Goal: Navigation & Orientation: Find specific page/section

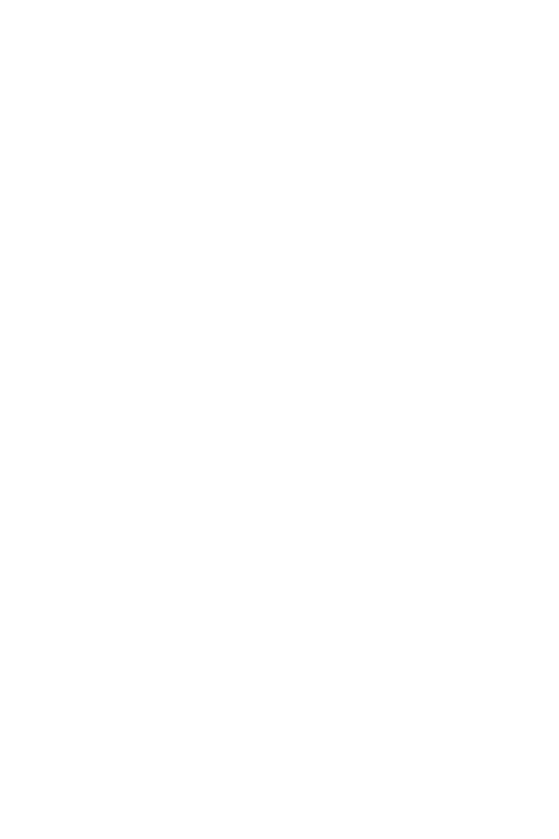
click at [55, 0] on html at bounding box center [279, 0] width 559 height 0
click at [8, 0] on html at bounding box center [279, 0] width 559 height 0
click at [52, 0] on html at bounding box center [279, 0] width 559 height 0
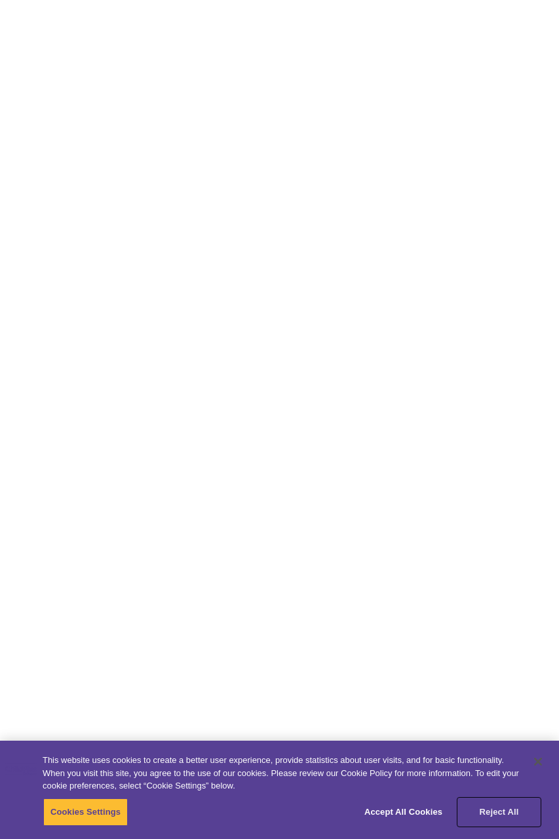
click at [515, 811] on button "Reject All" at bounding box center [499, 812] width 82 height 28
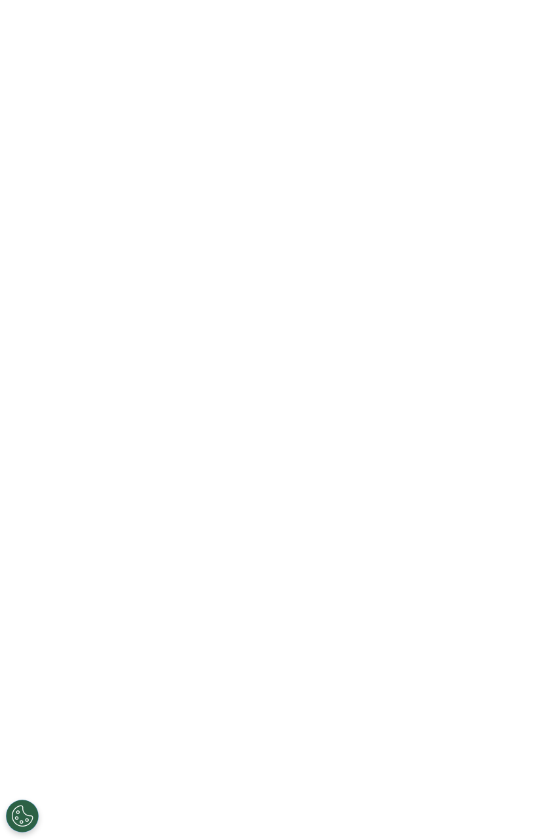
click at [558, 0] on html "This website uses cookies to create a better user experience, provide statistic…" at bounding box center [279, 0] width 559 height 0
click at [363, 0] on html "This website uses cookies to create a better user experience, provide statistic…" at bounding box center [279, 0] width 559 height 0
click at [347, 0] on html "This website uses cookies to create a better user experience, provide statistic…" at bounding box center [279, 0] width 559 height 0
click at [21, 809] on button "Cookies Settings" at bounding box center [22, 816] width 33 height 33
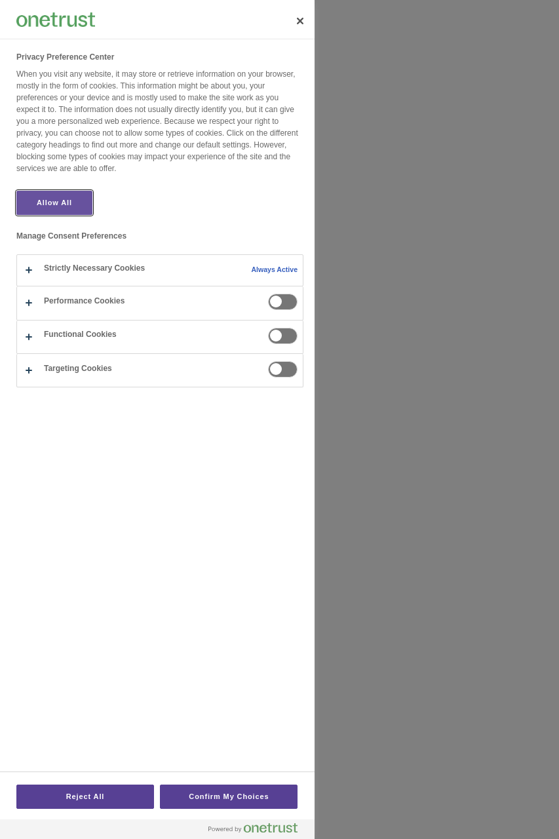
click at [87, 195] on button "Allow All" at bounding box center [54, 203] width 76 height 24
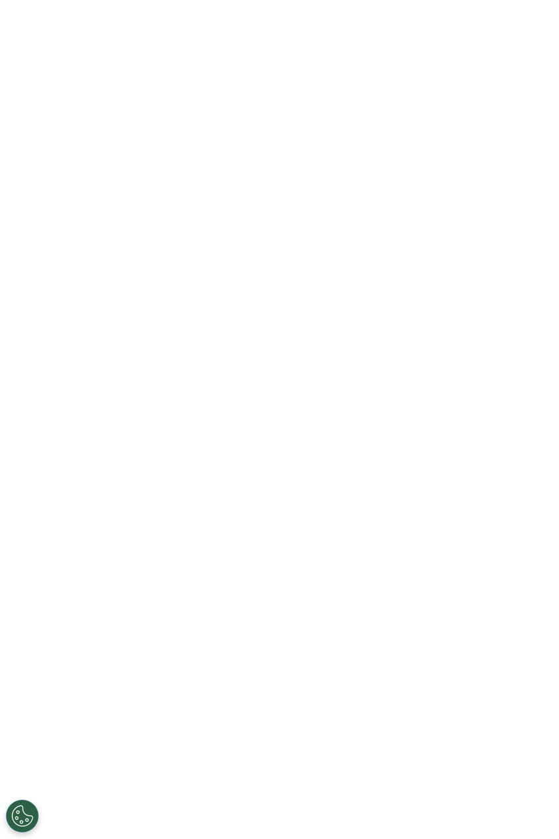
click at [415, 0] on html "This website uses cookies to create a better user experience, provide statistic…" at bounding box center [279, 0] width 559 height 0
click at [398, 0] on html "This website uses cookies to create a better user experience, provide statistic…" at bounding box center [279, 0] width 559 height 0
click at [319, 0] on html at bounding box center [279, 0] width 559 height 0
click at [24, 823] on button "Cookies Settings" at bounding box center [22, 816] width 33 height 33
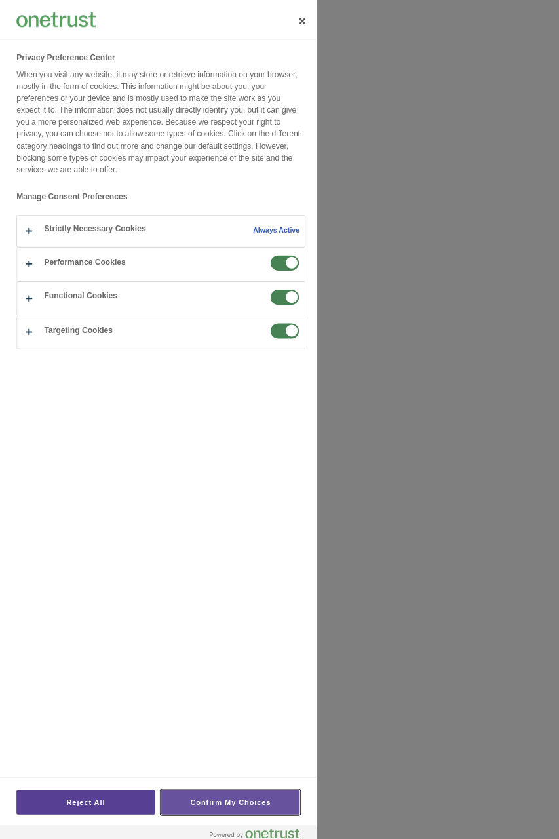
click at [208, 802] on button "Confirm My Choices" at bounding box center [229, 796] width 138 height 24
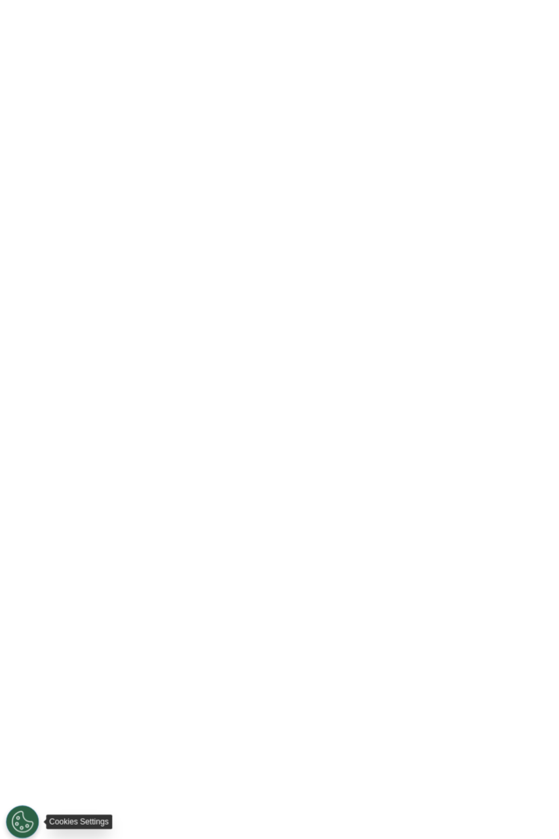
click at [22, 819] on button "Cookies Settings" at bounding box center [22, 816] width 33 height 33
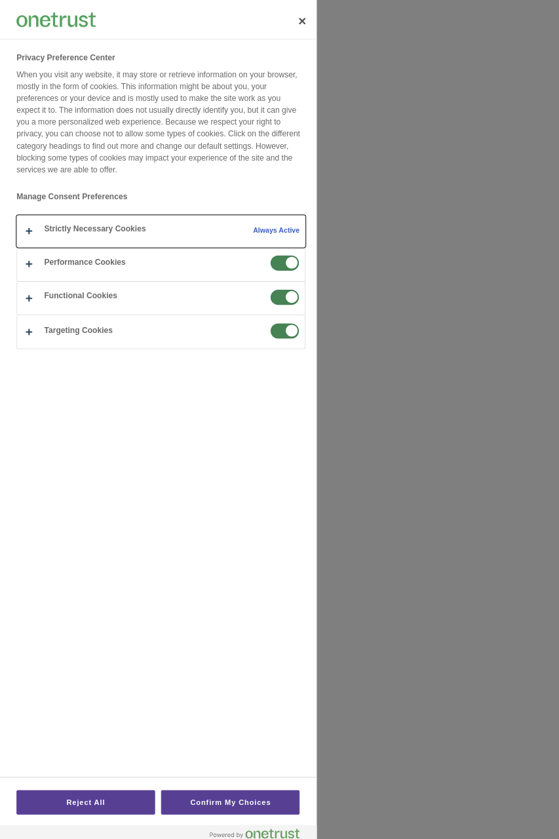
click at [132, 235] on button "Privacy Preference Center" at bounding box center [160, 229] width 286 height 31
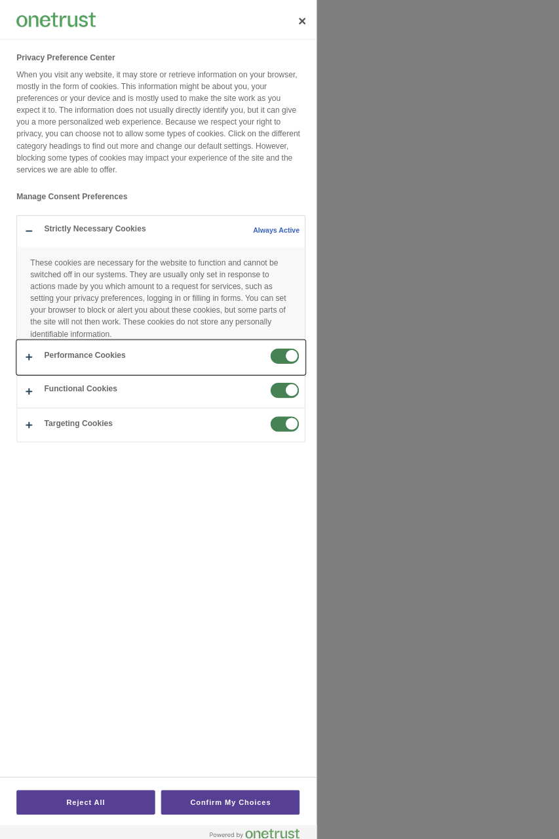
click at [199, 366] on button "Privacy Preference Center" at bounding box center [160, 354] width 286 height 33
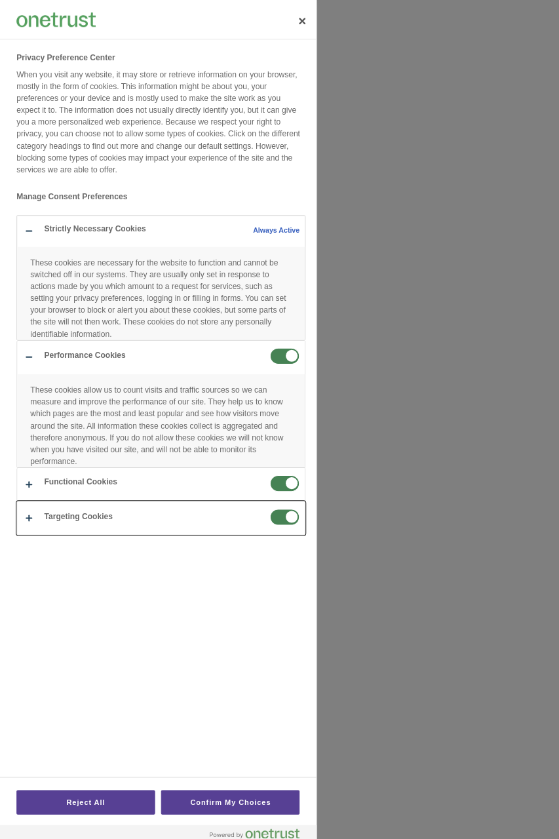
click at [161, 526] on button "Privacy Preference Center" at bounding box center [160, 514] width 286 height 33
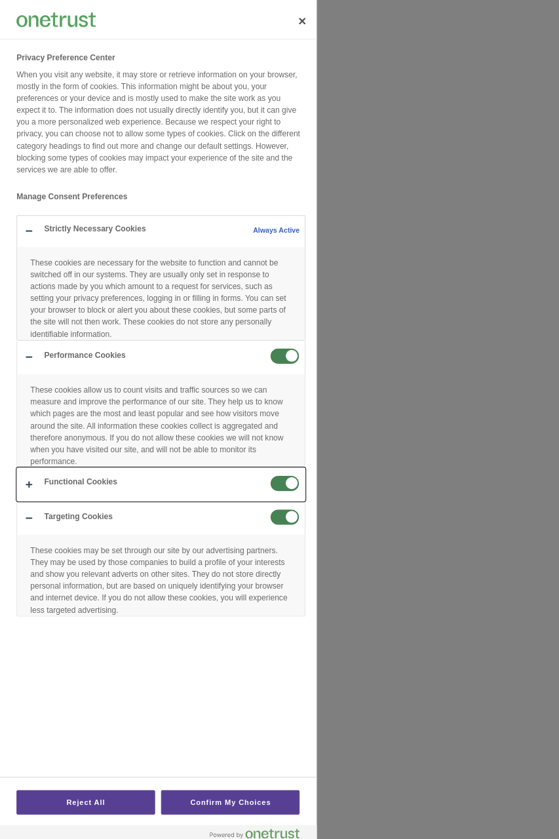
click at [197, 480] on button "Privacy Preference Center" at bounding box center [160, 481] width 286 height 33
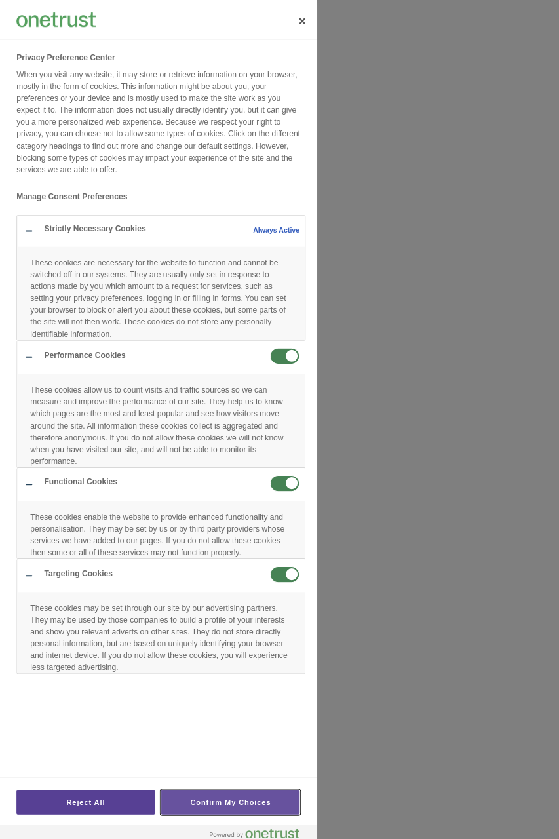
click at [208, 798] on button "Confirm My Choices" at bounding box center [229, 796] width 138 height 24
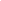
click at [0, 0] on html at bounding box center [0, 0] width 0 height 0
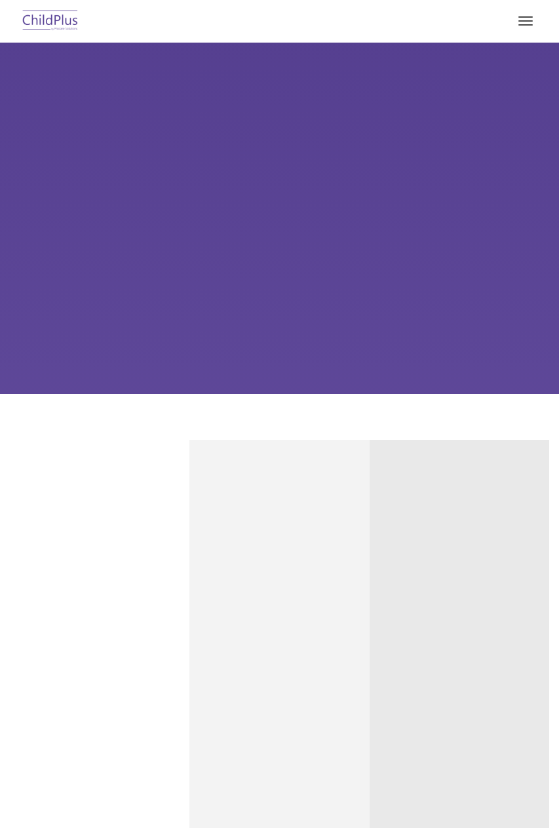
click at [528, 28] on button "button" at bounding box center [526, 20] width 28 height 21
click at [522, 18] on button "button" at bounding box center [526, 20] width 28 height 21
click at [530, 29] on button "button" at bounding box center [526, 20] width 28 height 21
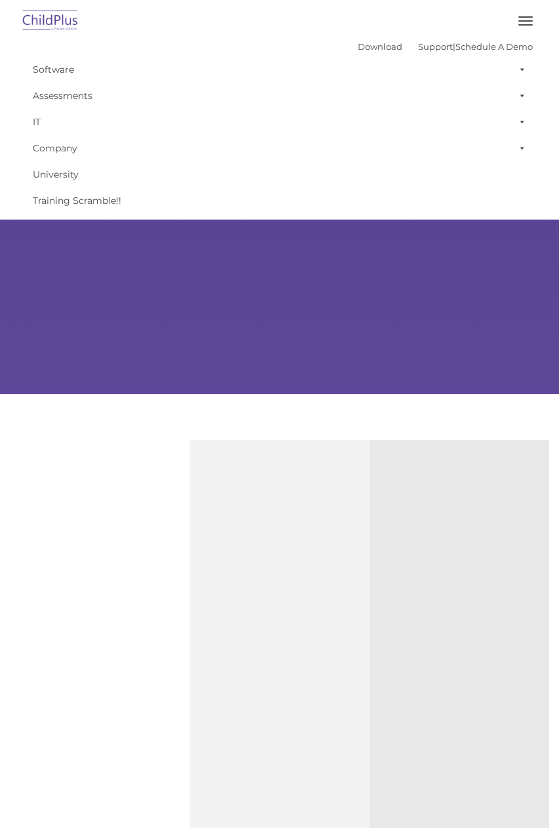
click at [526, 18] on button "button" at bounding box center [526, 20] width 28 height 21
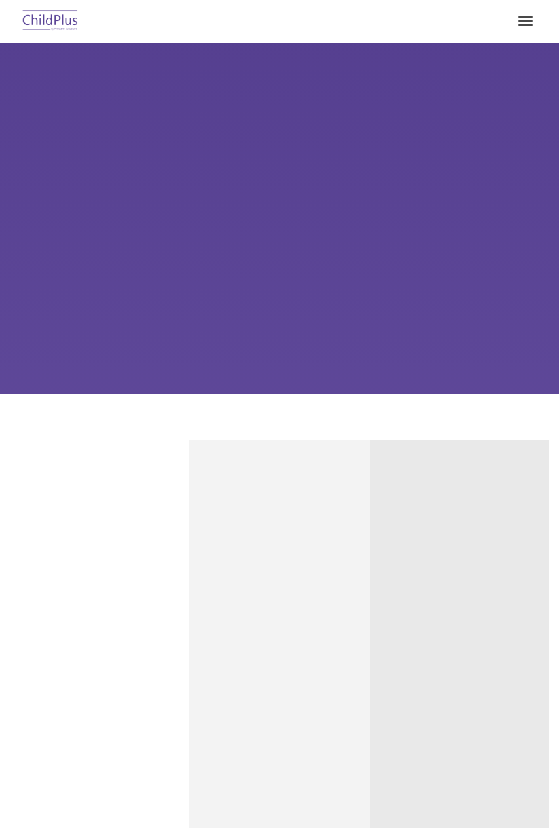
click at [523, 24] on span "button" at bounding box center [525, 24] width 14 height 1
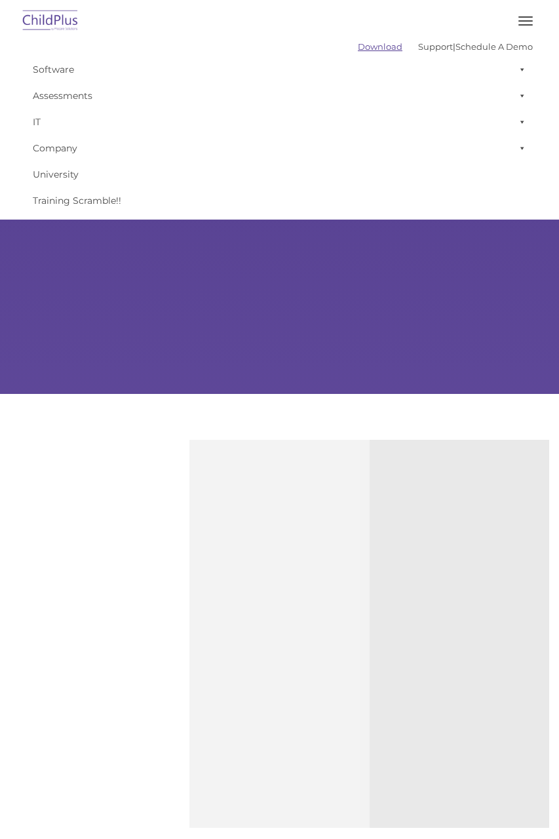
click at [367, 45] on link "Download" at bounding box center [380, 46] width 45 height 10
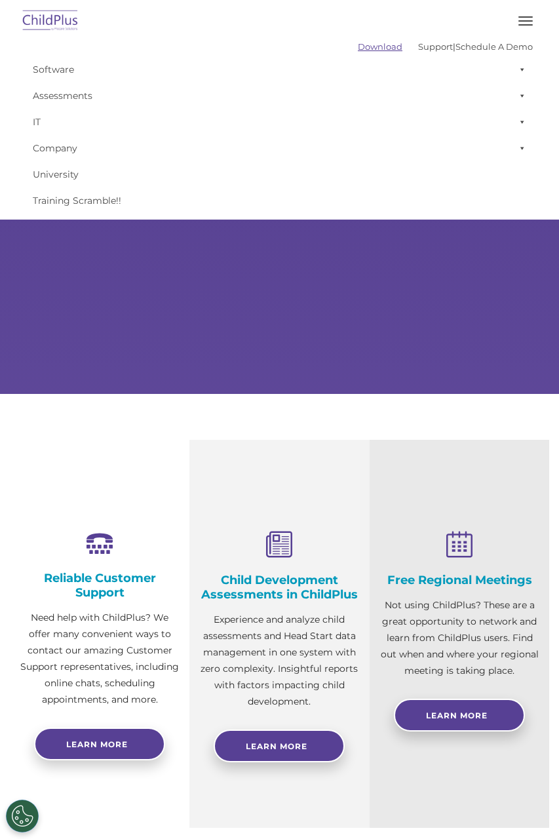
type input ""
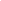
click at [0, 0] on html at bounding box center [0, 0] width 0 height 0
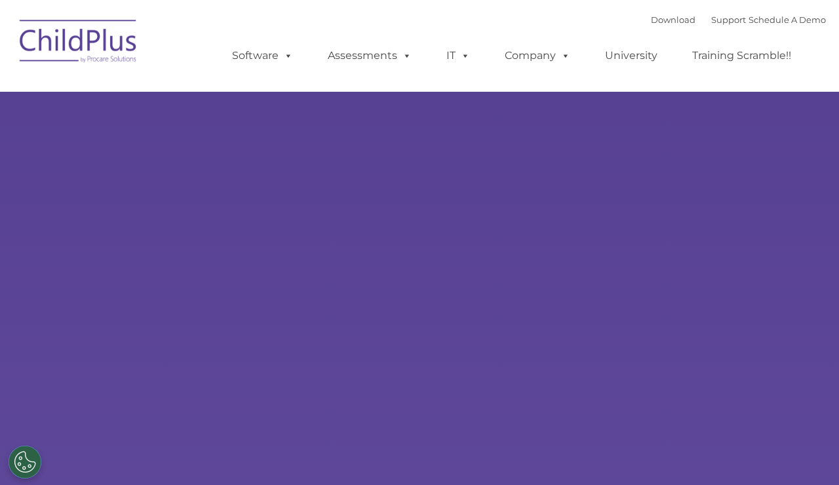
type input ""
click at [461, 72] on ul "Software ChildPlus: The original and most widely-used Head Start data managemen…" at bounding box center [516, 55] width 620 height 52
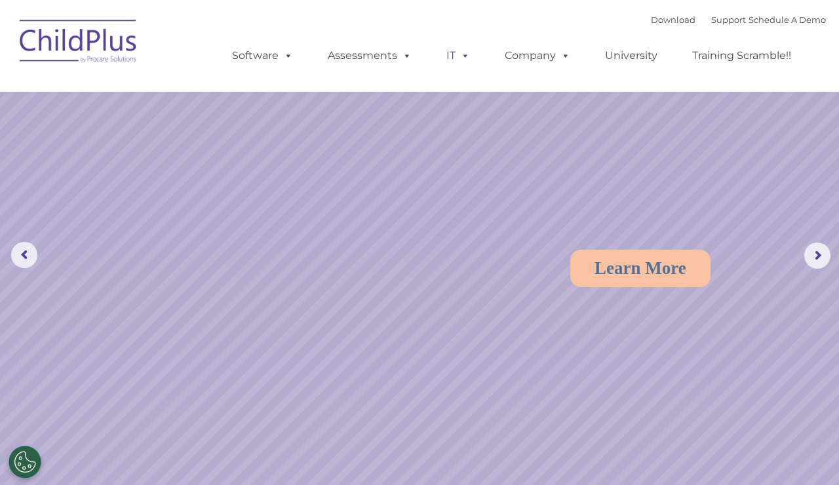
click at [466, 56] on span at bounding box center [462, 55] width 14 height 12
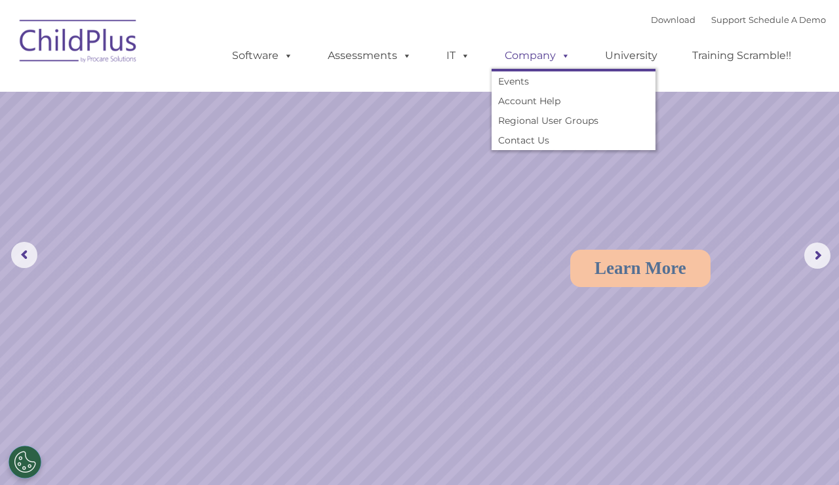
click at [550, 56] on link "Company" at bounding box center [538, 56] width 92 height 26
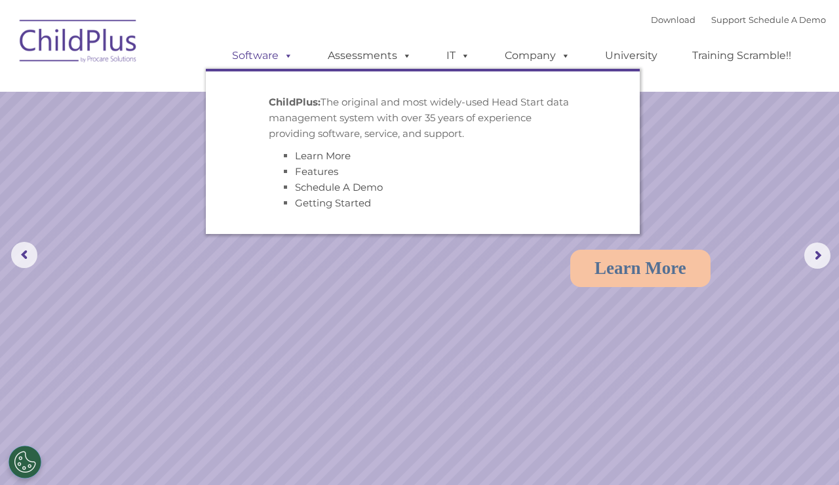
click at [279, 47] on link "Software" at bounding box center [262, 56] width 87 height 26
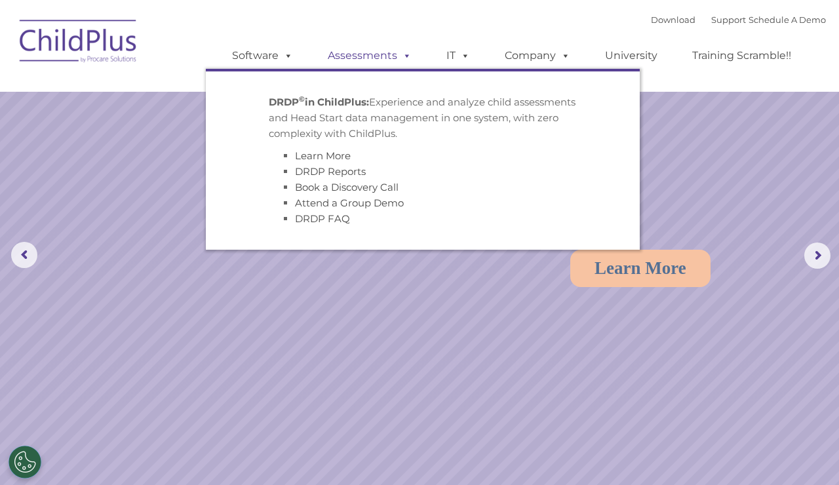
click at [363, 57] on link "Assessments" at bounding box center [370, 56] width 110 height 26
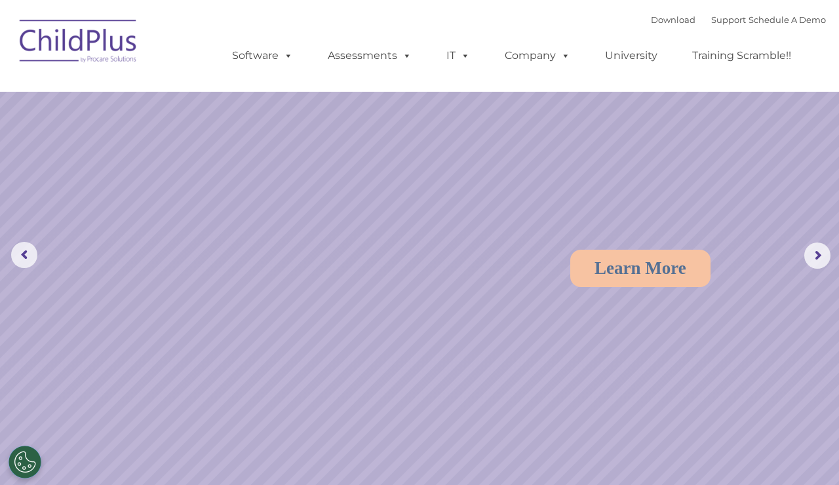
click at [651, 26] on div "Download Support | Schedule A Demo " at bounding box center [738, 20] width 175 height 20
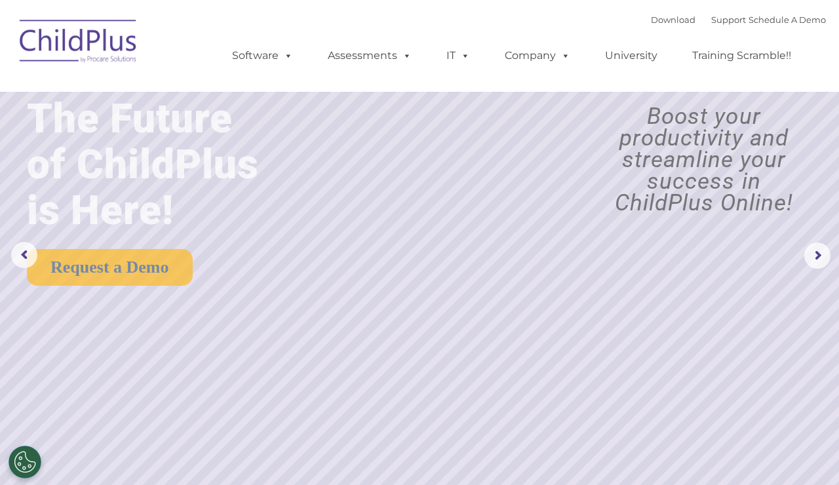
click at [654, 26] on div "Download Support | Schedule A Demo " at bounding box center [738, 20] width 175 height 20
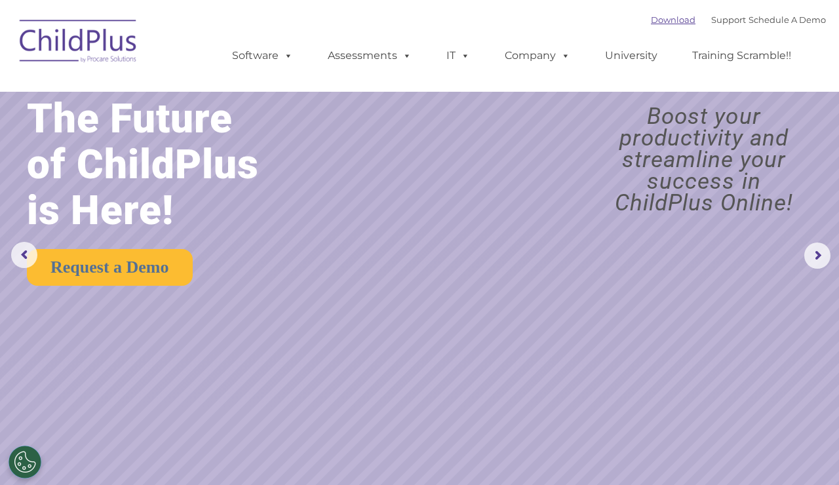
click at [651, 18] on link "Download" at bounding box center [673, 19] width 45 height 10
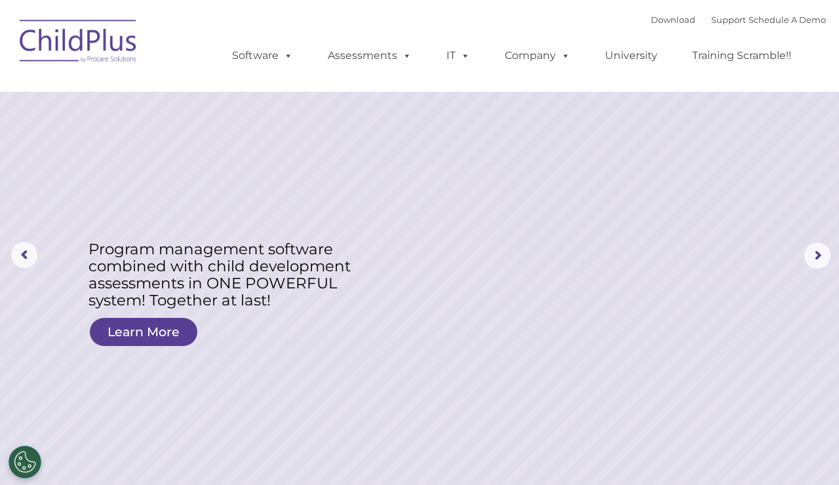
click at [663, 26] on div "Download Support | Schedule A Demo " at bounding box center [738, 20] width 175 height 20
click at [662, 21] on link "Download" at bounding box center [673, 19] width 45 height 10
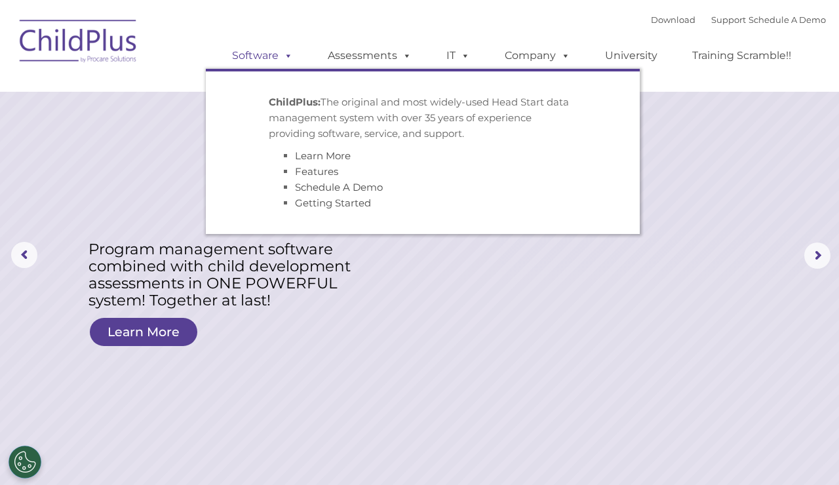
click at [289, 51] on span at bounding box center [286, 55] width 14 height 12
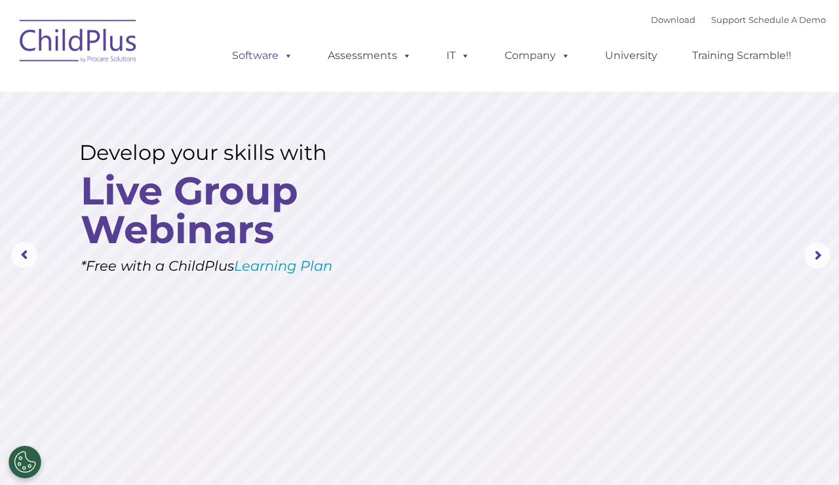
click at [275, 64] on link "Software" at bounding box center [262, 56] width 87 height 26
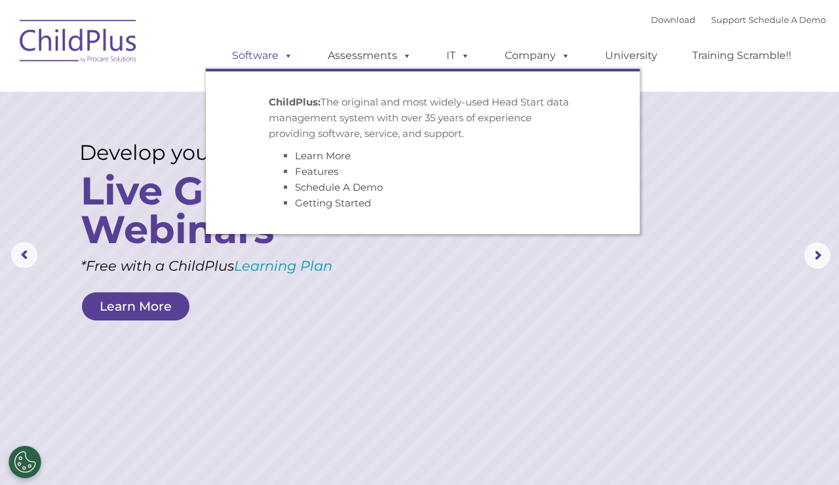
click at [288, 49] on span at bounding box center [286, 55] width 14 height 12
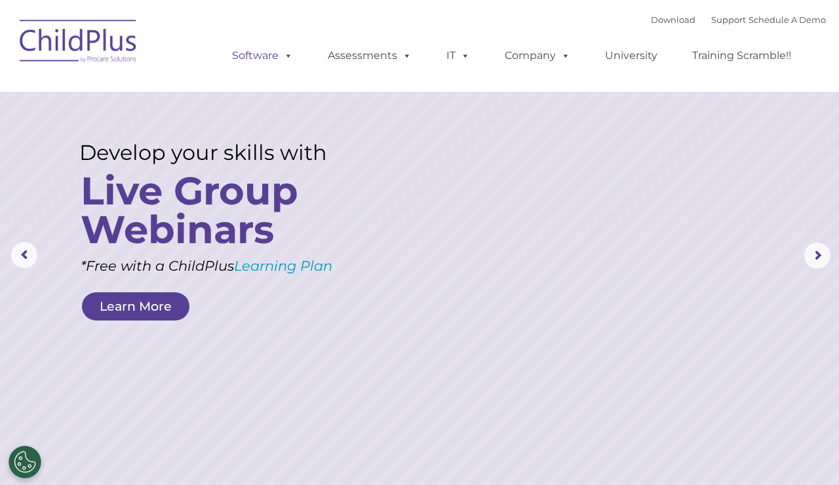
drag, startPoint x: 284, startPoint y: 55, endPoint x: 288, endPoint y: 47, distance: 9.4
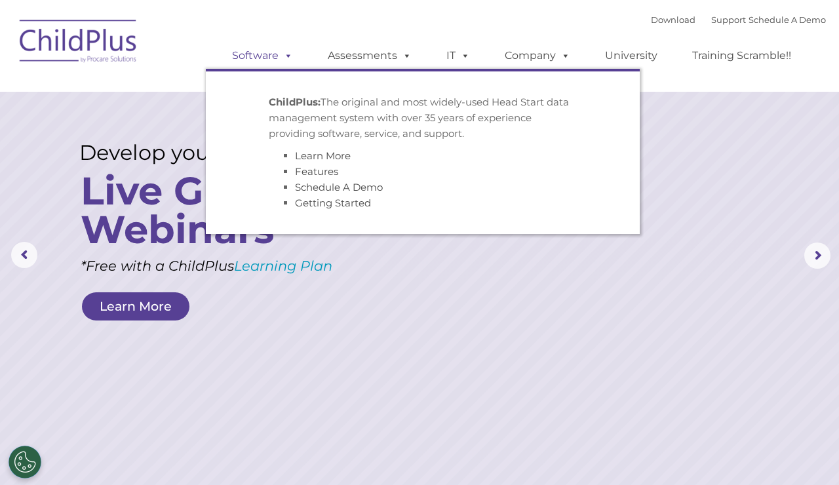
click at [286, 62] on span at bounding box center [286, 55] width 14 height 12
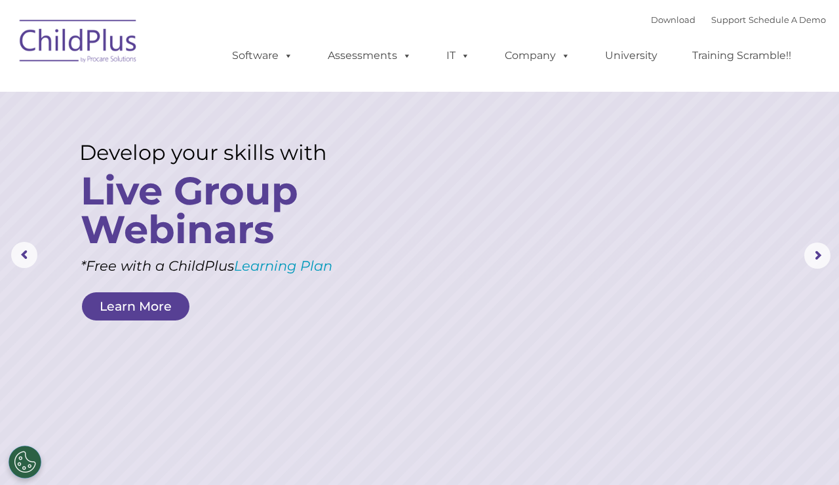
click at [575, 137] on li "ChildPlus: The original and most widely-used Head Start data management system …" at bounding box center [423, 159] width 328 height 136
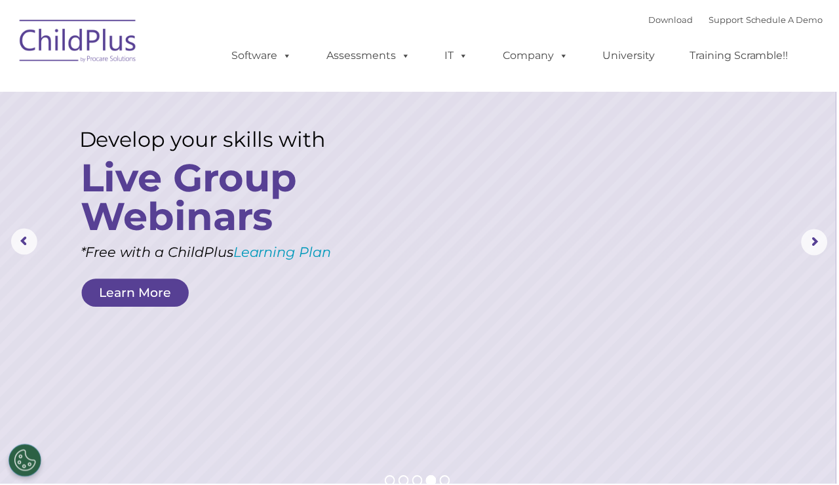
scroll to position [14, 0]
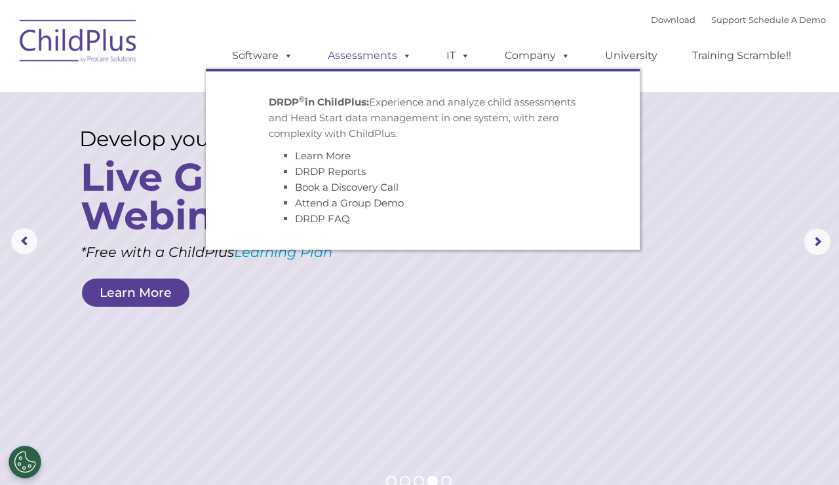
click at [354, 67] on link "Assessments" at bounding box center [370, 56] width 110 height 26
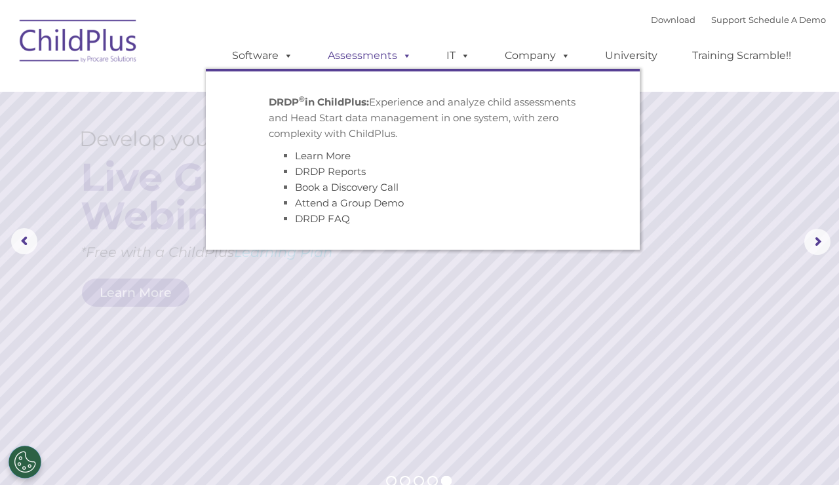
click at [388, 54] on link "Assessments" at bounding box center [370, 56] width 110 height 26
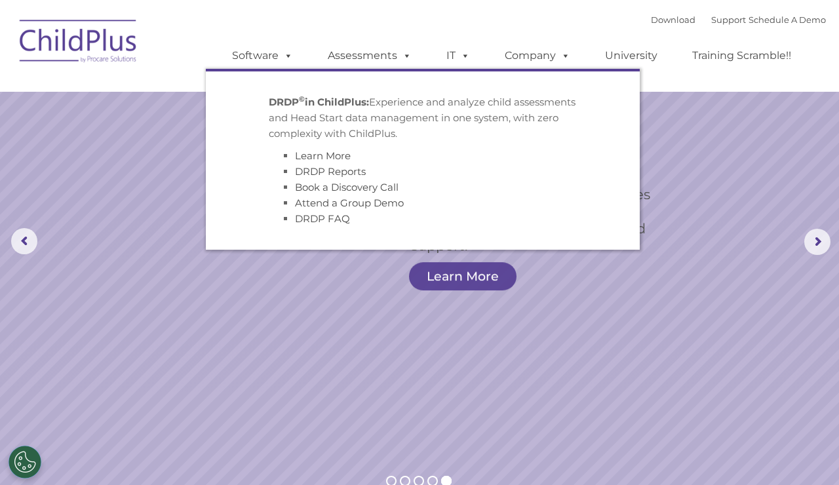
drag, startPoint x: 516, startPoint y: 170, endPoint x: 518, endPoint y: 180, distance: 9.9
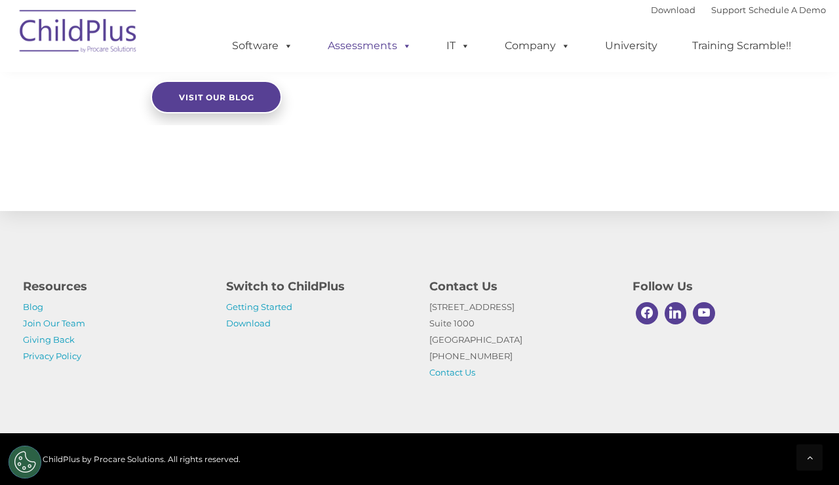
scroll to position [1290, 0]
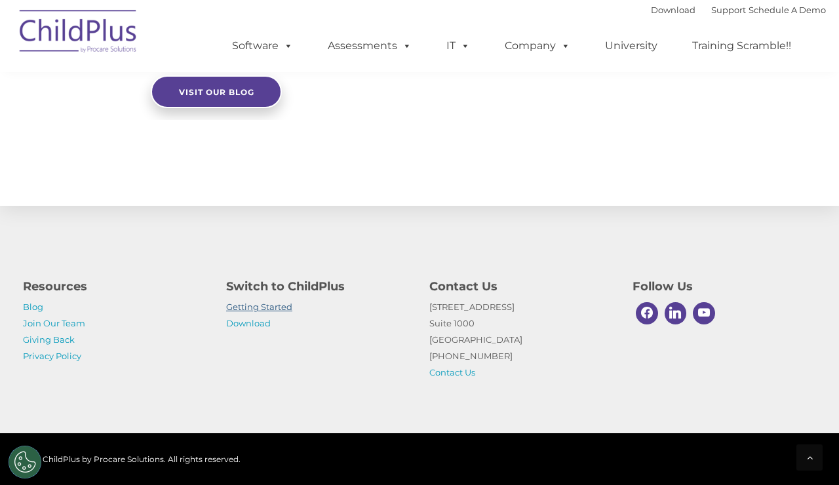
click at [287, 305] on link "Getting Started" at bounding box center [259, 306] width 66 height 10
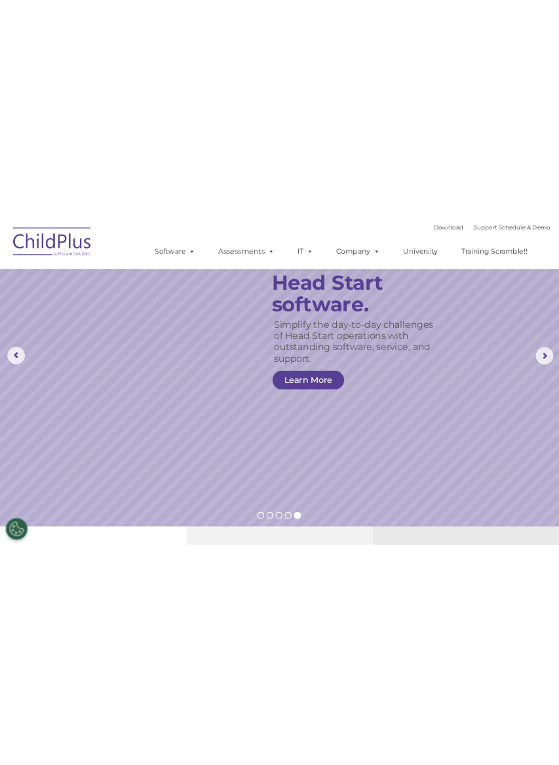
scroll to position [0, 0]
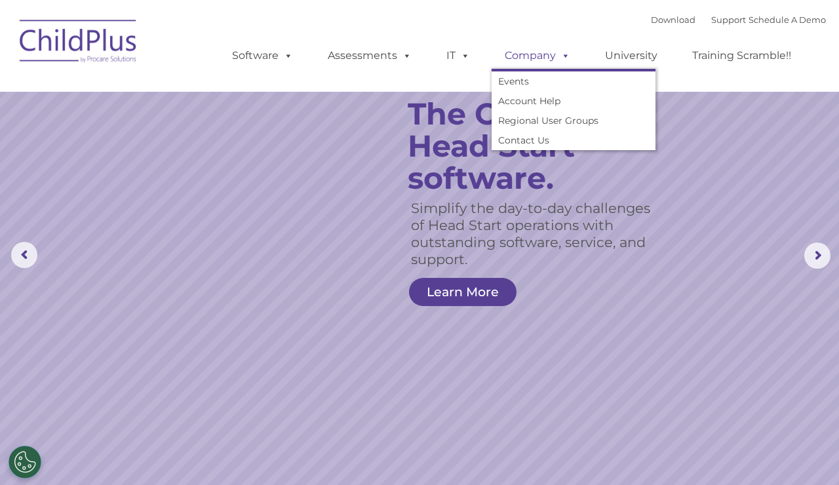
click at [545, 63] on link "Company" at bounding box center [538, 56] width 92 height 26
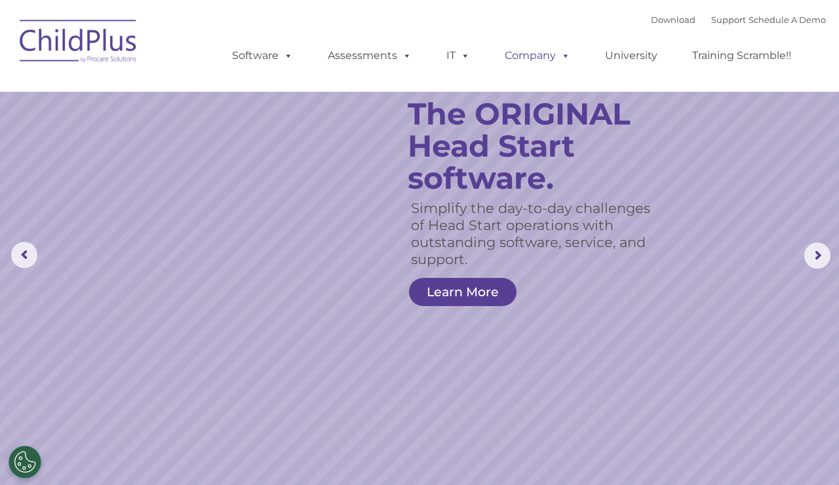
click at [552, 68] on link "Company" at bounding box center [538, 56] width 92 height 26
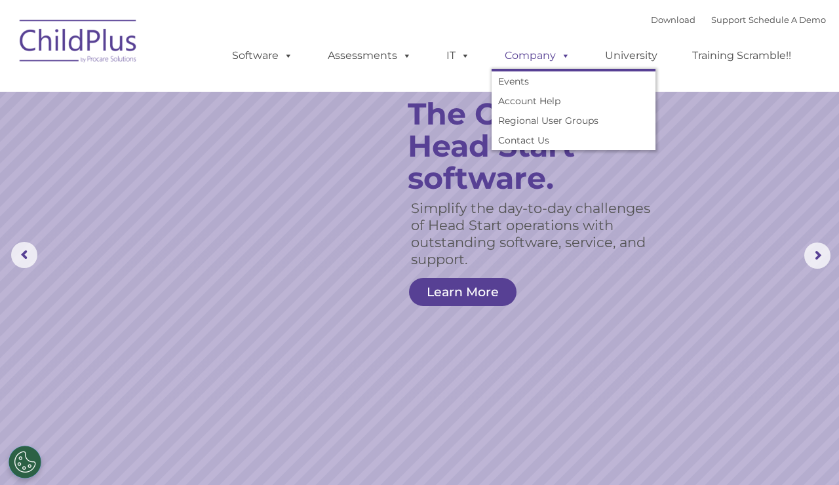
click at [562, 62] on span at bounding box center [563, 55] width 14 height 12
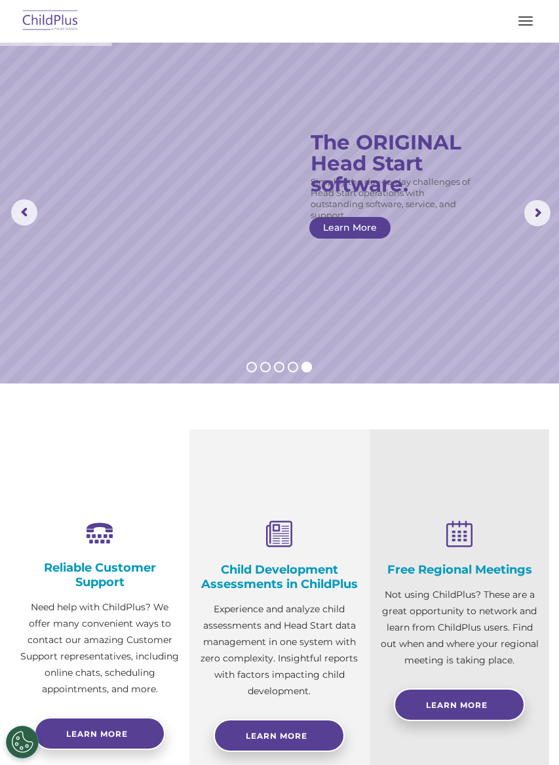
click at [525, 28] on button "button" at bounding box center [526, 20] width 28 height 21
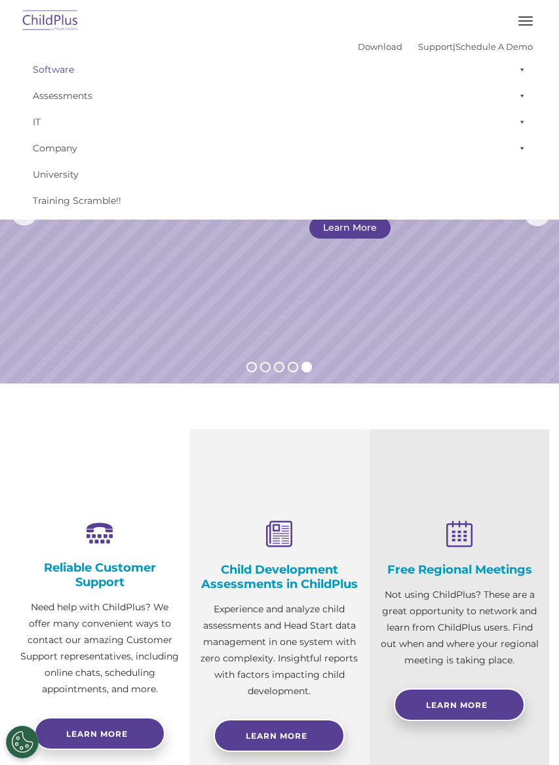
click at [514, 68] on span at bounding box center [519, 69] width 13 height 26
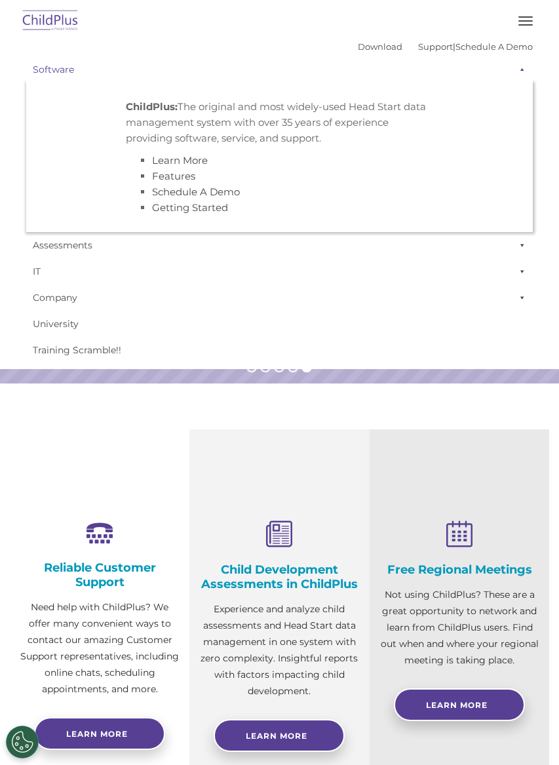
click at [517, 79] on span at bounding box center [519, 69] width 13 height 26
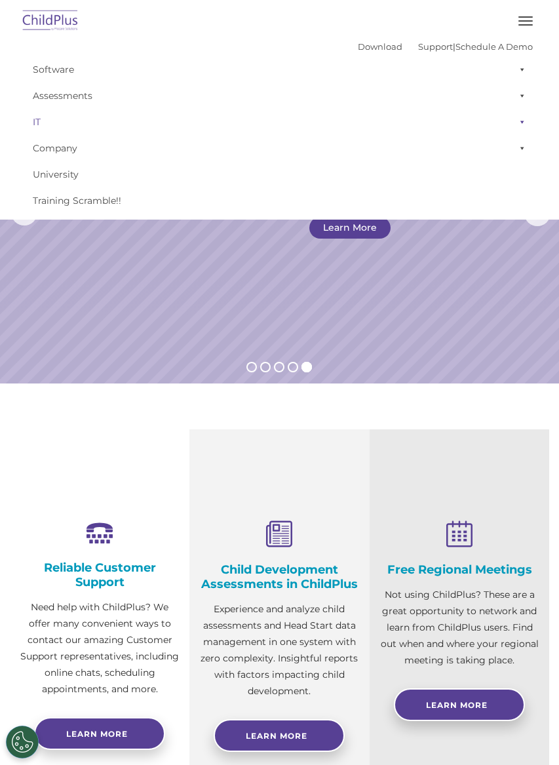
click at [481, 113] on link "IT" at bounding box center [279, 122] width 507 height 26
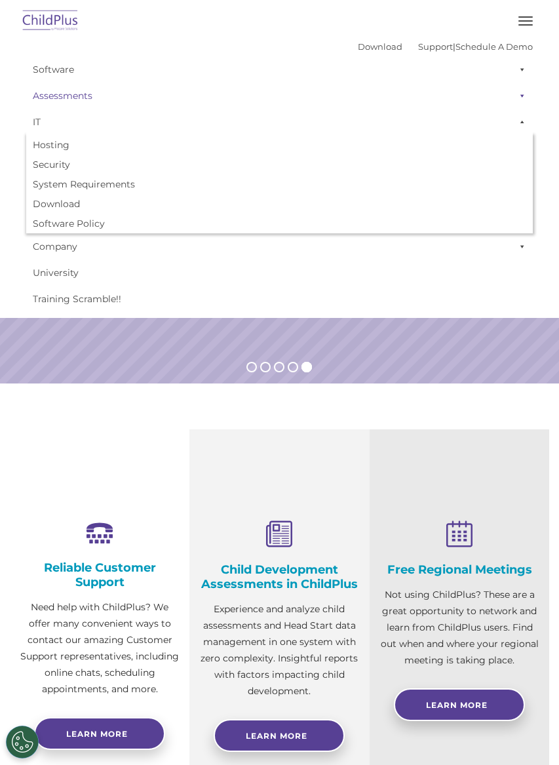
click at [488, 109] on link "Assessments" at bounding box center [279, 96] width 507 height 26
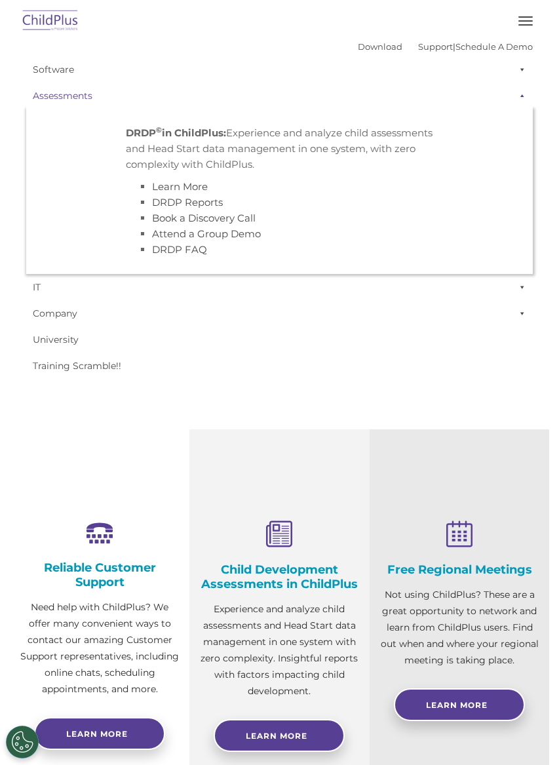
click at [53, 109] on link "Assessments" at bounding box center [279, 96] width 507 height 26
click at [349, 159] on p "DRDP © in ChildPlus: Experience and analyze child assessments and Head Start da…" at bounding box center [280, 148] width 308 height 47
click at [279, 215] on li "Book a Discovery Call" at bounding box center [293, 218] width 282 height 16
drag, startPoint x: 279, startPoint y: 216, endPoint x: 239, endPoint y: 239, distance: 45.9
click at [239, 239] on link "Attend a Group Demo" at bounding box center [206, 233] width 109 height 12
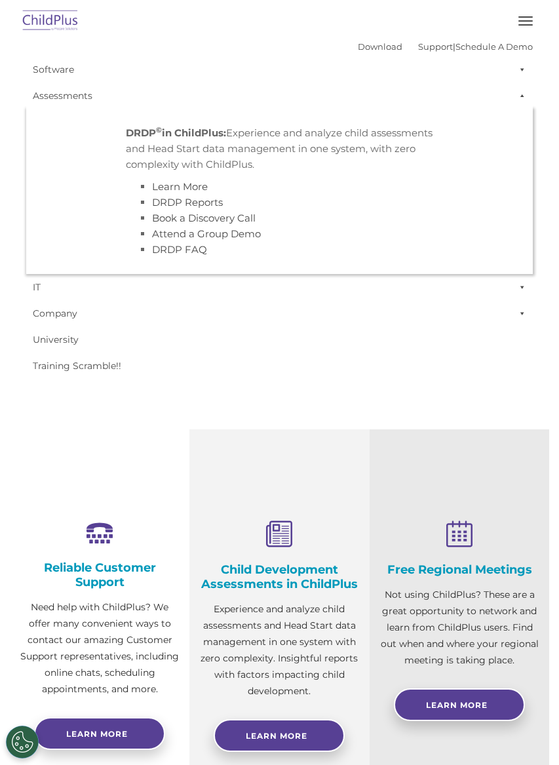
click at [424, 117] on li "DRDP © in ChildPlus: Experience and analyze child assessments and Head Start da…" at bounding box center [280, 191] width 328 height 152
click at [513, 100] on span at bounding box center [519, 96] width 13 height 26
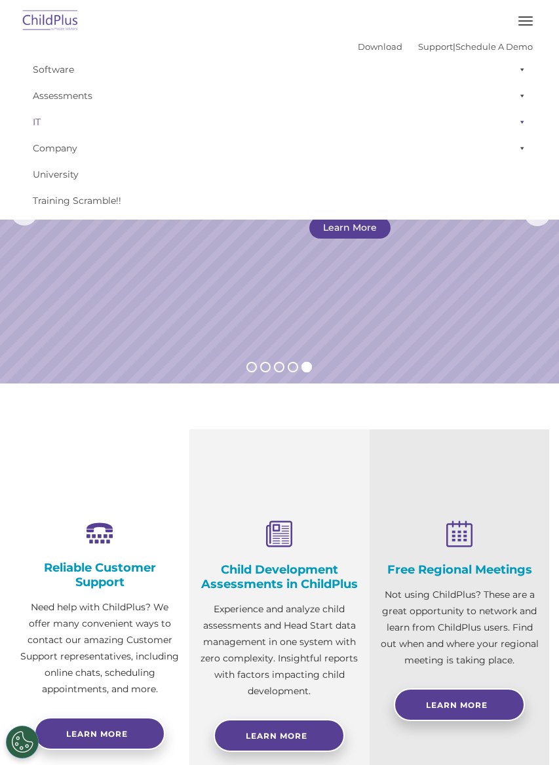
click at [392, 128] on link "IT" at bounding box center [279, 122] width 507 height 26
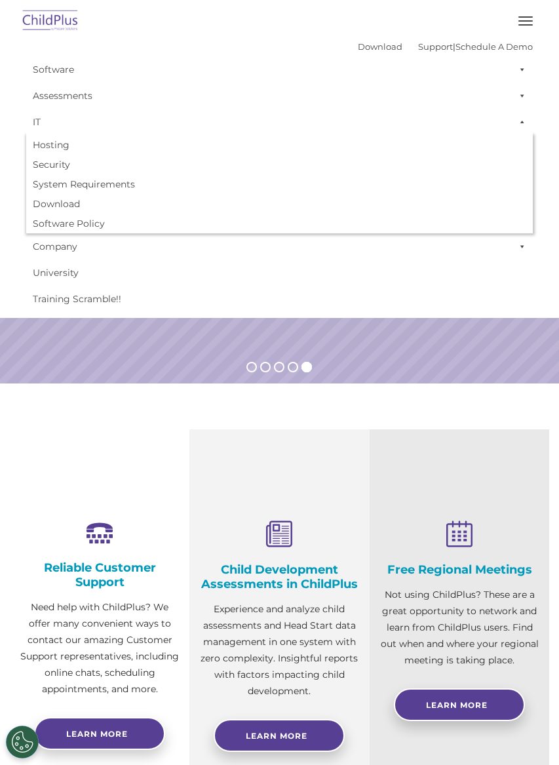
drag, startPoint x: 22, startPoint y: 138, endPoint x: 29, endPoint y: 140, distance: 7.3
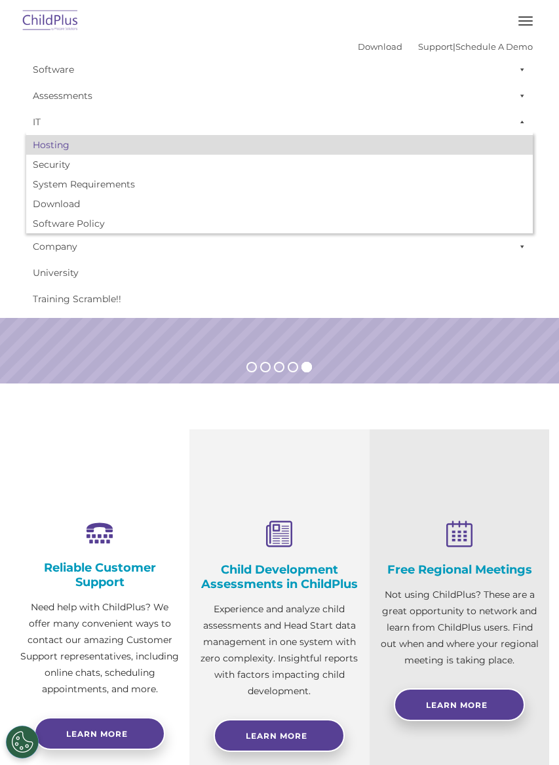
click at [45, 149] on link "Hosting" at bounding box center [279, 145] width 507 height 20
click at [68, 150] on link "Hosting" at bounding box center [279, 145] width 507 height 20
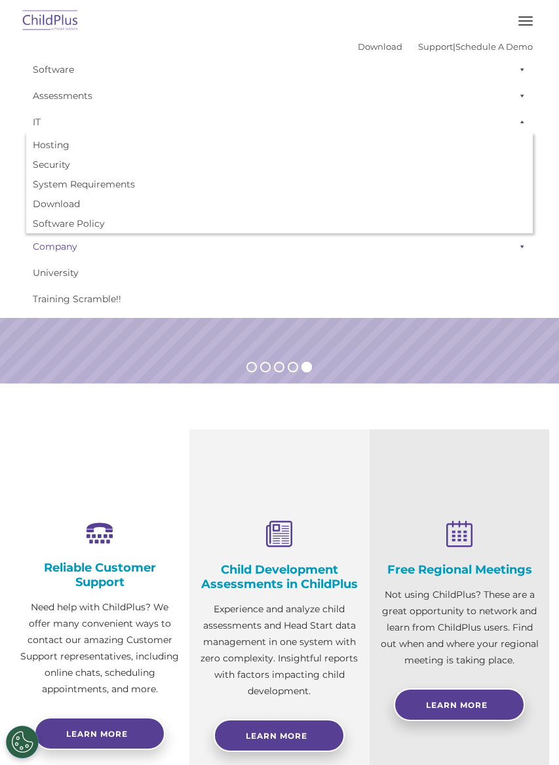
click at [102, 253] on link "Company" at bounding box center [279, 246] width 507 height 26
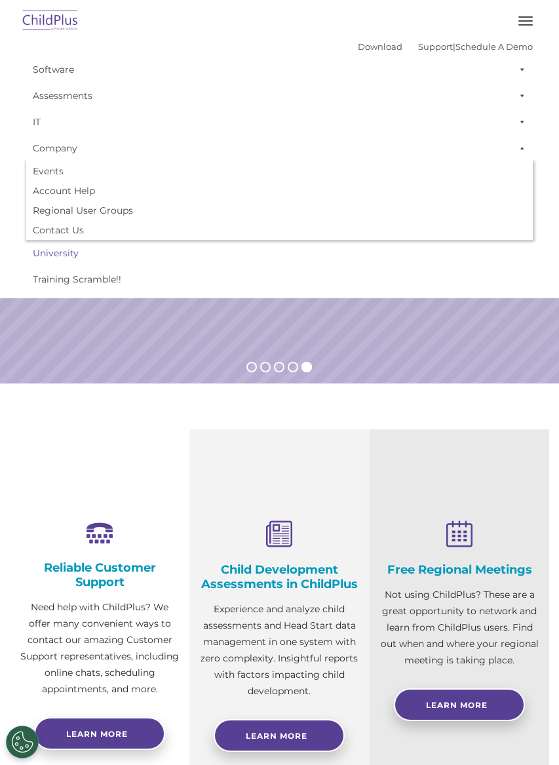
click at [106, 260] on link "University" at bounding box center [279, 253] width 507 height 26
click at [65, 258] on link "University" at bounding box center [279, 253] width 507 height 26
click at [129, 157] on link "Company" at bounding box center [279, 148] width 507 height 26
click at [518, 146] on span at bounding box center [519, 148] width 13 height 26
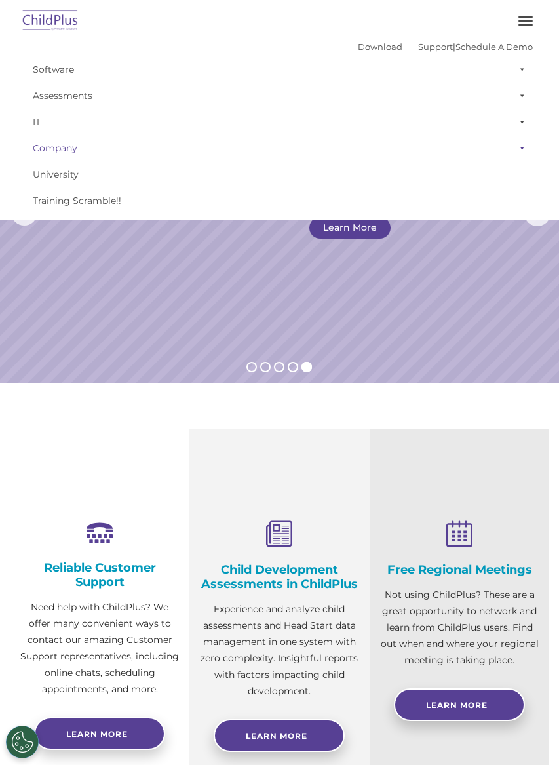
click at [513, 161] on span at bounding box center [519, 148] width 13 height 26
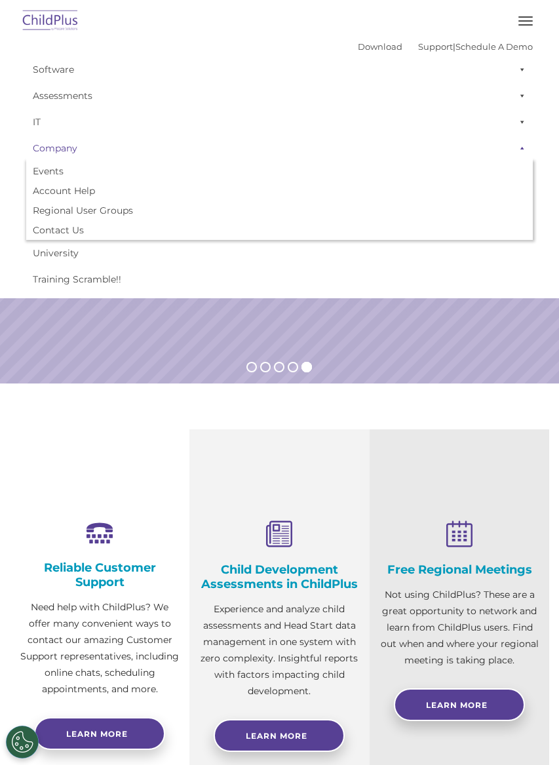
click at [514, 150] on span at bounding box center [519, 148] width 13 height 26
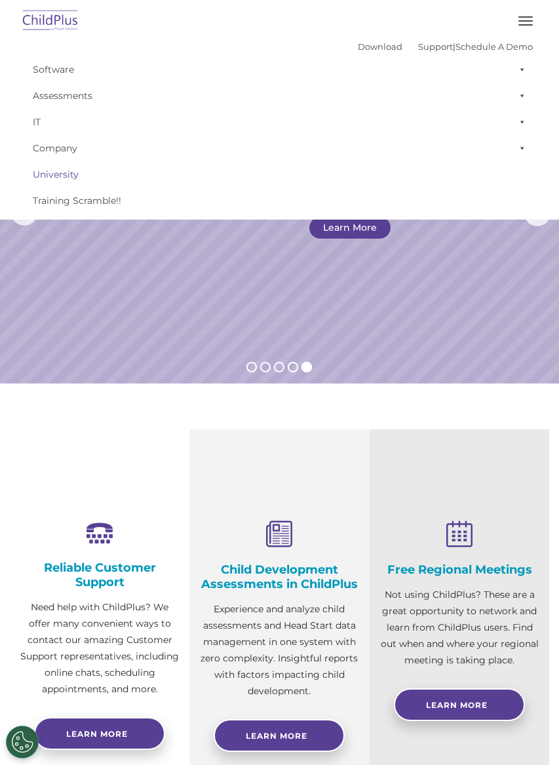
click at [93, 181] on link "University" at bounding box center [279, 174] width 507 height 26
click at [69, 182] on link "University" at bounding box center [279, 174] width 507 height 26
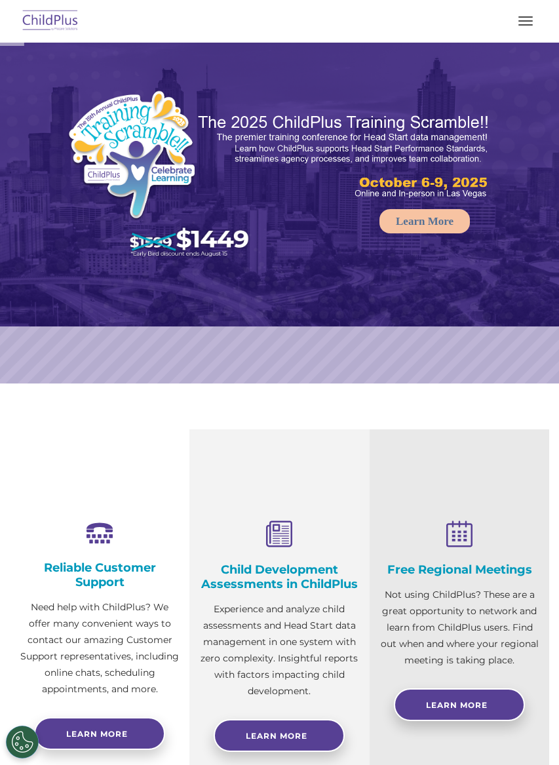
click at [57, 29] on img at bounding box center [51, 21] width 62 height 31
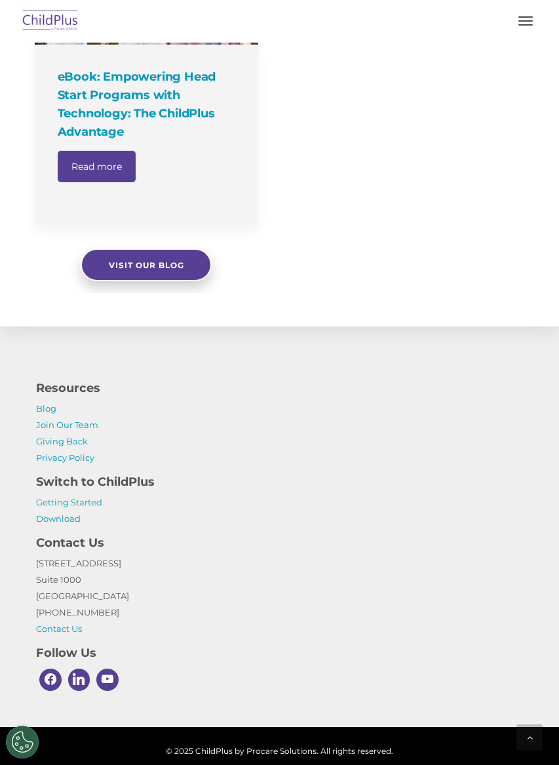
scroll to position [999, 0]
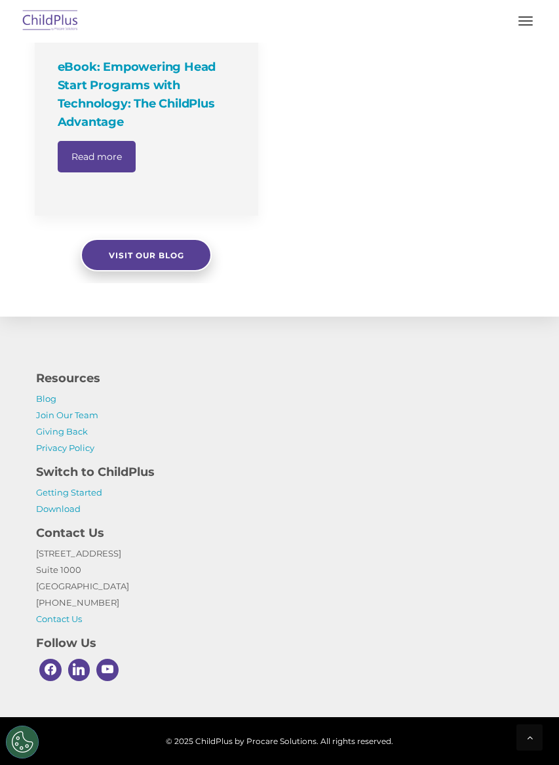
click at [96, 498] on p "Getting Started Download" at bounding box center [279, 500] width 487 height 33
